Goal: Information Seeking & Learning: Learn about a topic

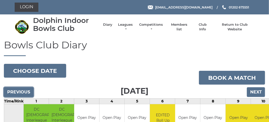
click at [14, 90] on input "Previous" at bounding box center [19, 92] width 30 height 10
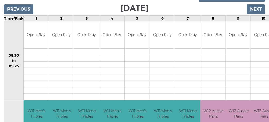
scroll to position [31, 0]
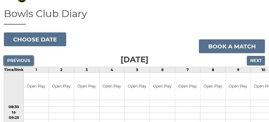
click at [27, 63] on input "Previous" at bounding box center [19, 61] width 30 height 10
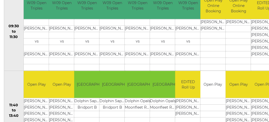
scroll to position [11, 0]
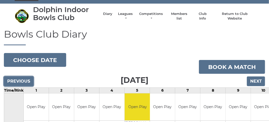
click at [19, 80] on input "Previous" at bounding box center [19, 82] width 30 height 10
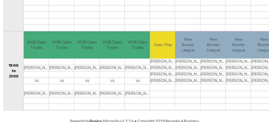
scroll to position [547, 33]
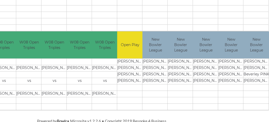
click at [21, 122] on div "Powered by Bowlr • Microsite v1.2.2.6 • Copyright 2019 Bespoke 4 Business" at bounding box center [101, 121] width 247 height 6
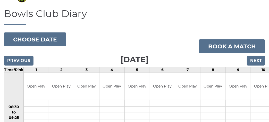
scroll to position [0, 0]
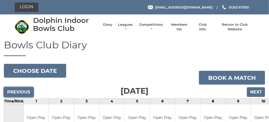
click at [13, 92] on input "Previous" at bounding box center [19, 92] width 30 height 10
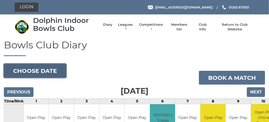
click at [53, 68] on button "Choose date" at bounding box center [35, 71] width 62 height 14
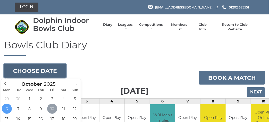
type input "2025-10-10"
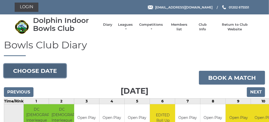
click at [46, 72] on button "Choose date" at bounding box center [35, 71] width 62 height 14
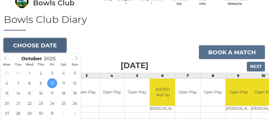
scroll to position [51, 0]
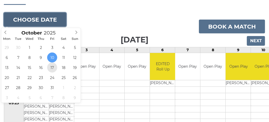
type input "[DATE]"
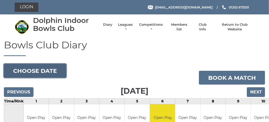
click at [61, 72] on button "Choose date" at bounding box center [35, 71] width 62 height 14
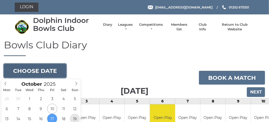
scroll to position [26, 0]
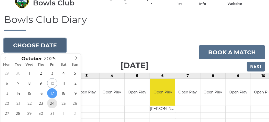
type input "2025-10-24"
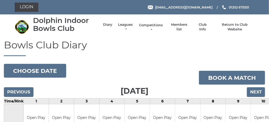
click at [154, 25] on link "Competitions" at bounding box center [151, 27] width 25 height 9
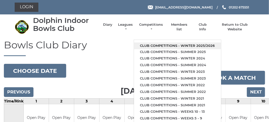
click at [156, 44] on link "Club competitions - Winter 2025/2026" at bounding box center [177, 46] width 87 height 7
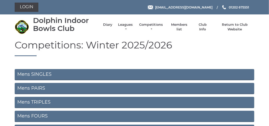
click at [42, 74] on link "Mens SINGLES" at bounding box center [135, 74] width 240 height 11
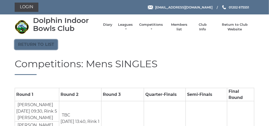
click at [46, 44] on link "Return to list" at bounding box center [36, 45] width 43 height 10
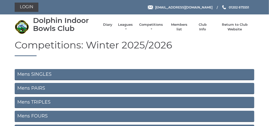
click at [38, 89] on link "Mens PAIRS" at bounding box center [135, 88] width 240 height 11
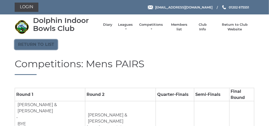
click at [41, 45] on link "Return to list" at bounding box center [36, 45] width 43 height 10
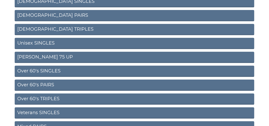
scroll to position [155, 0]
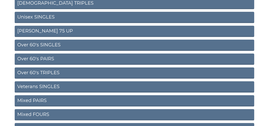
click at [42, 32] on link "[PERSON_NAME] 75 UP" at bounding box center [135, 31] width 240 height 11
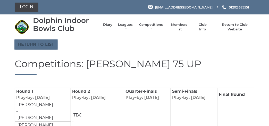
click at [44, 46] on link "Return to list" at bounding box center [36, 45] width 43 height 10
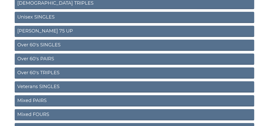
scroll to position [180, 0]
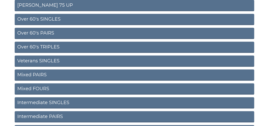
click at [61, 101] on link "Intermediate SINGLES" at bounding box center [135, 102] width 240 height 11
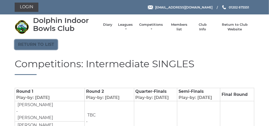
click at [28, 44] on link "Return to list" at bounding box center [36, 45] width 43 height 10
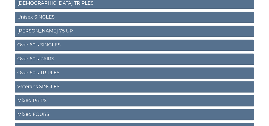
scroll to position [243, 0]
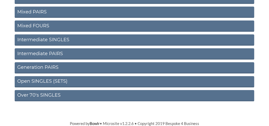
click at [43, 53] on link "Intermediate PAIRS" at bounding box center [135, 53] width 240 height 11
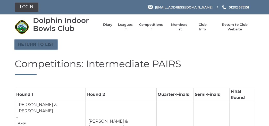
click at [46, 41] on link "Return to list" at bounding box center [36, 45] width 43 height 10
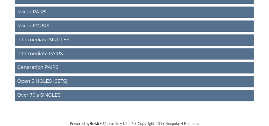
scroll to position [217, 0]
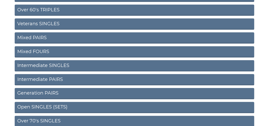
click at [63, 106] on link "Open SINGLES (SETS)" at bounding box center [135, 107] width 240 height 11
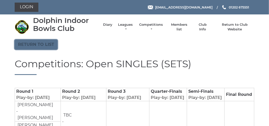
click at [24, 42] on link "Return to list" at bounding box center [36, 45] width 43 height 10
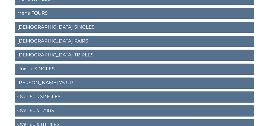
scroll to position [129, 0]
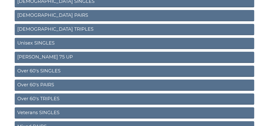
click at [46, 43] on link "Unisex SINGLES" at bounding box center [135, 43] width 240 height 11
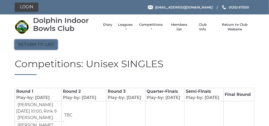
click at [39, 42] on link "Return to list" at bounding box center [36, 45] width 43 height 10
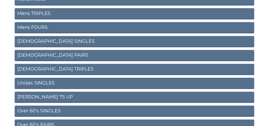
scroll to position [114, 0]
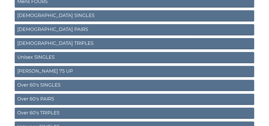
click at [65, 82] on link "Over 60's SINGLES" at bounding box center [135, 85] width 240 height 11
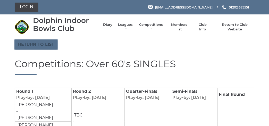
click at [40, 45] on link "Return to list" at bounding box center [36, 45] width 43 height 10
